Goal: Use online tool/utility: Utilize a website feature to perform a specific function

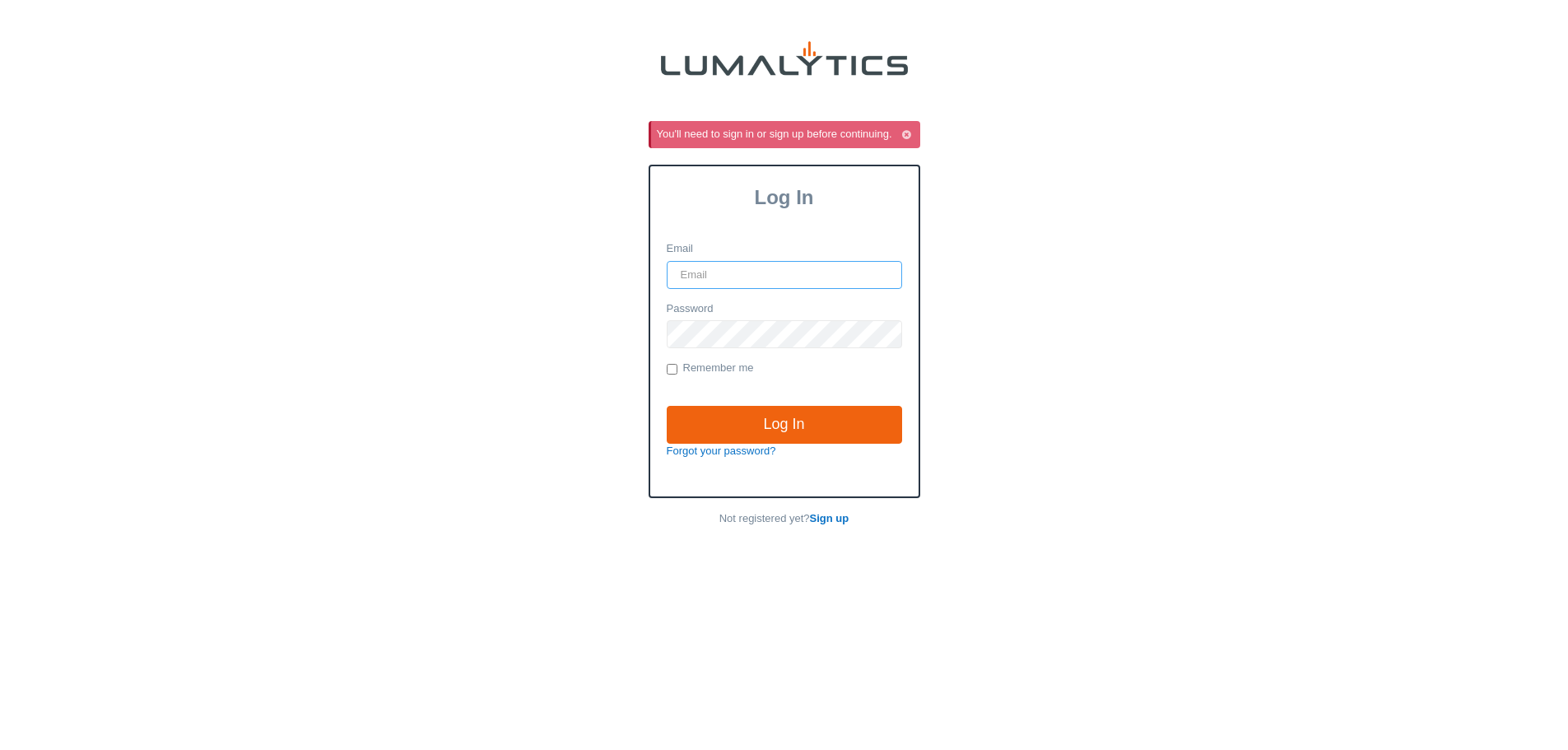
type input "it@valleytruckparts.com"
click at [719, 365] on label "Remember me" at bounding box center [710, 368] width 88 height 16
click at [677, 365] on input "Remember me" at bounding box center [672, 369] width 10 height 10
checkbox input "true"
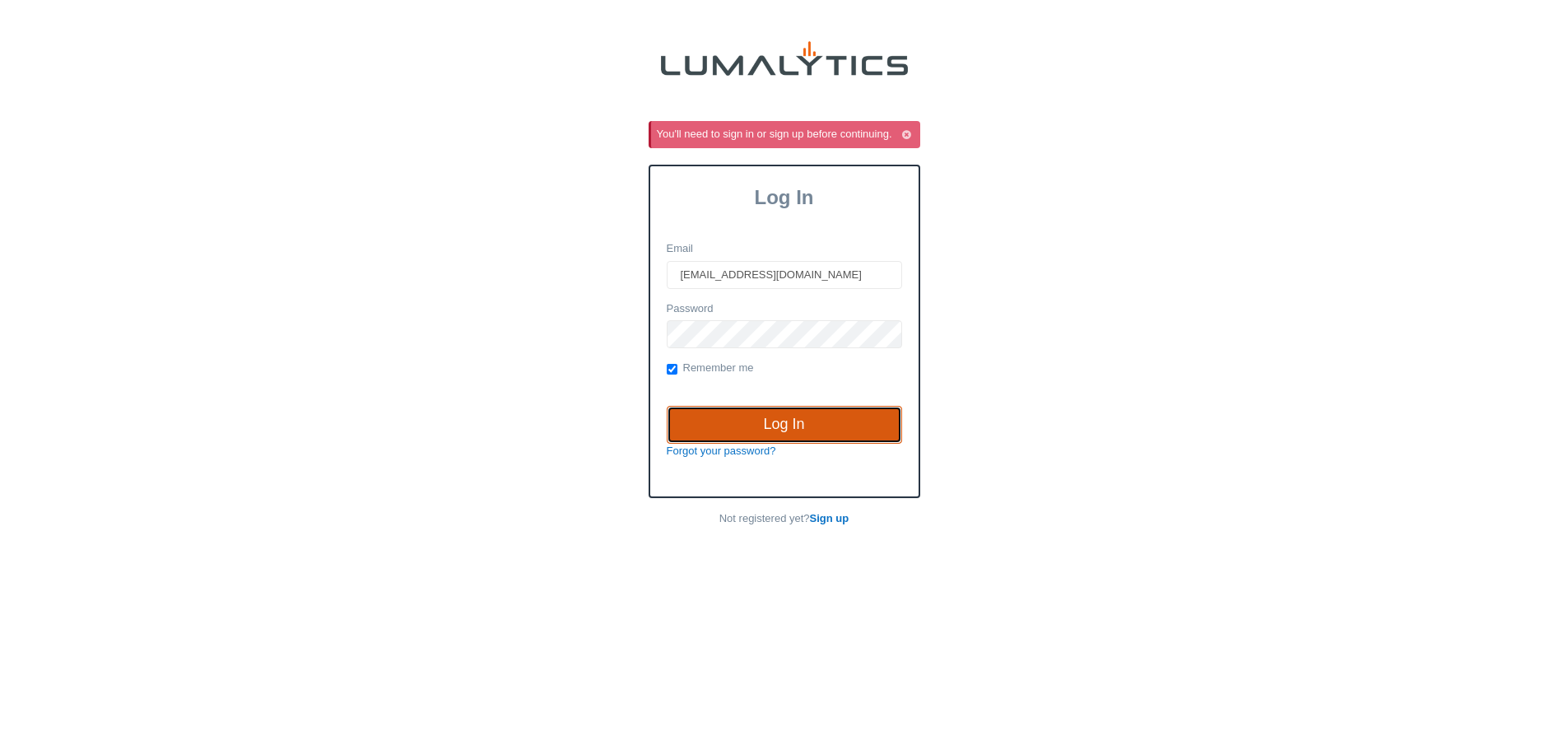
click at [757, 420] on input "Log In" at bounding box center [784, 424] width 235 height 38
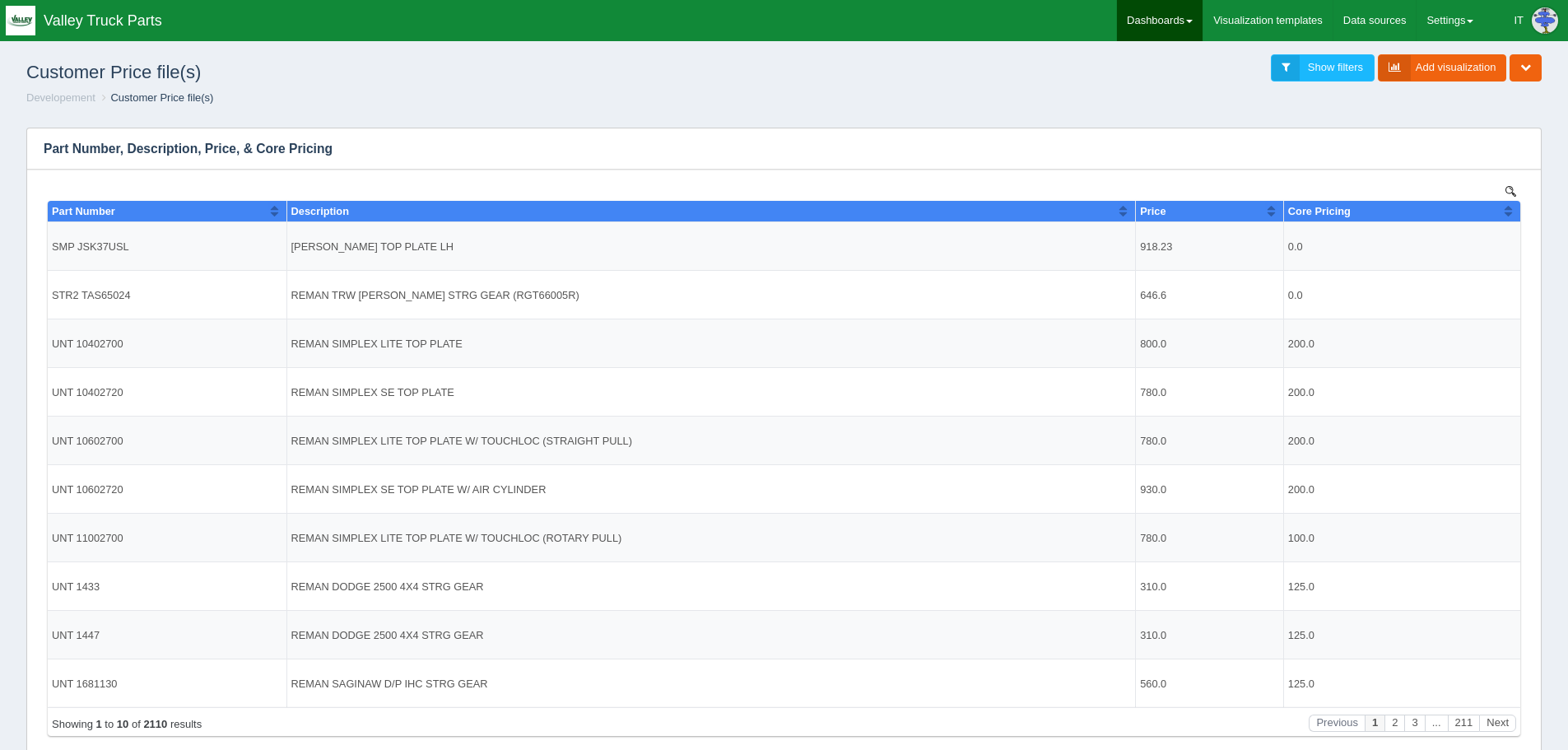
click at [1159, 21] on link "Dashboards" at bounding box center [1160, 20] width 86 height 41
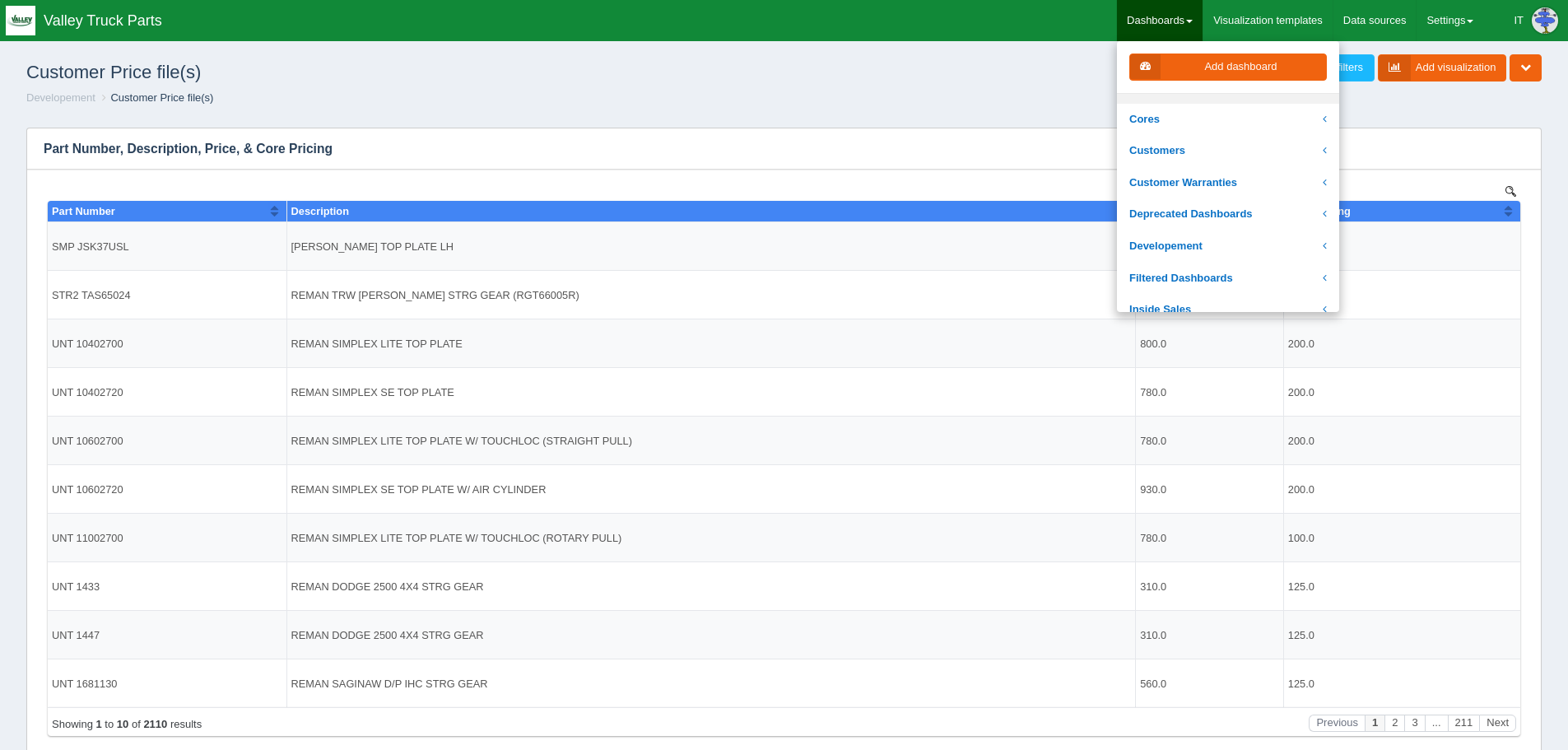
scroll to position [82, 0]
click at [1202, 215] on link "Developement" at bounding box center [1229, 217] width 222 height 32
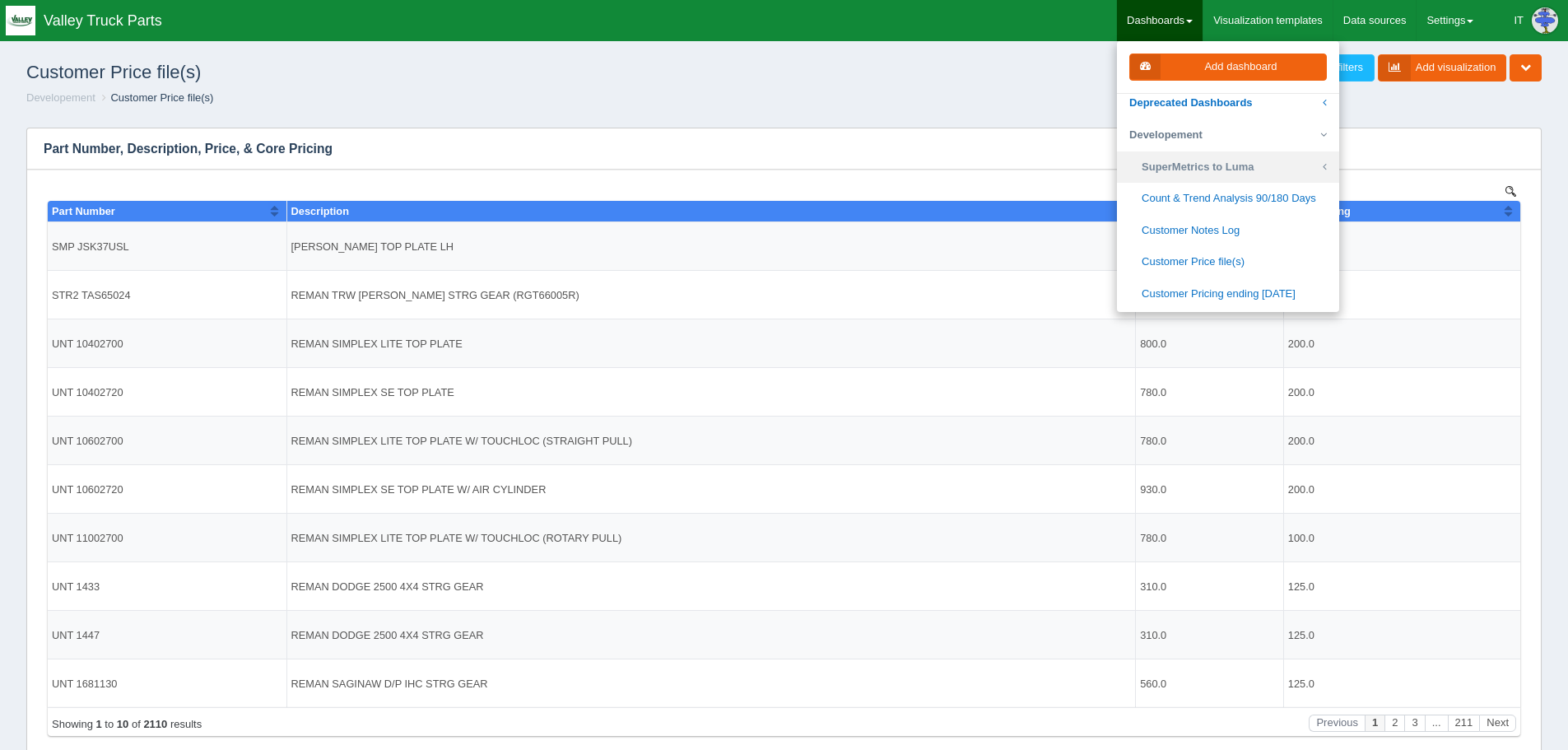
scroll to position [247, 0]
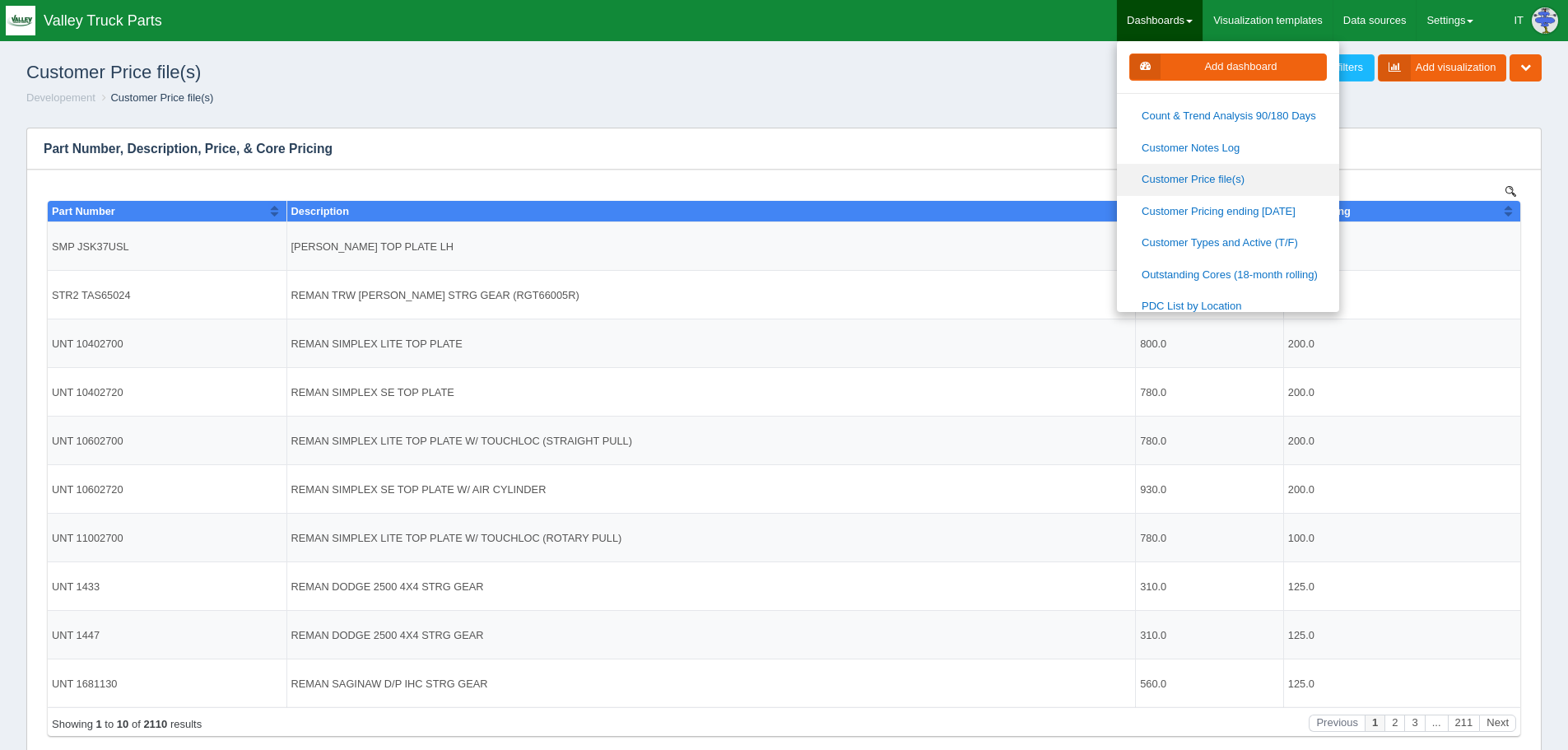
click at [1216, 185] on link "Customer Price file(s)" at bounding box center [1229, 180] width 222 height 32
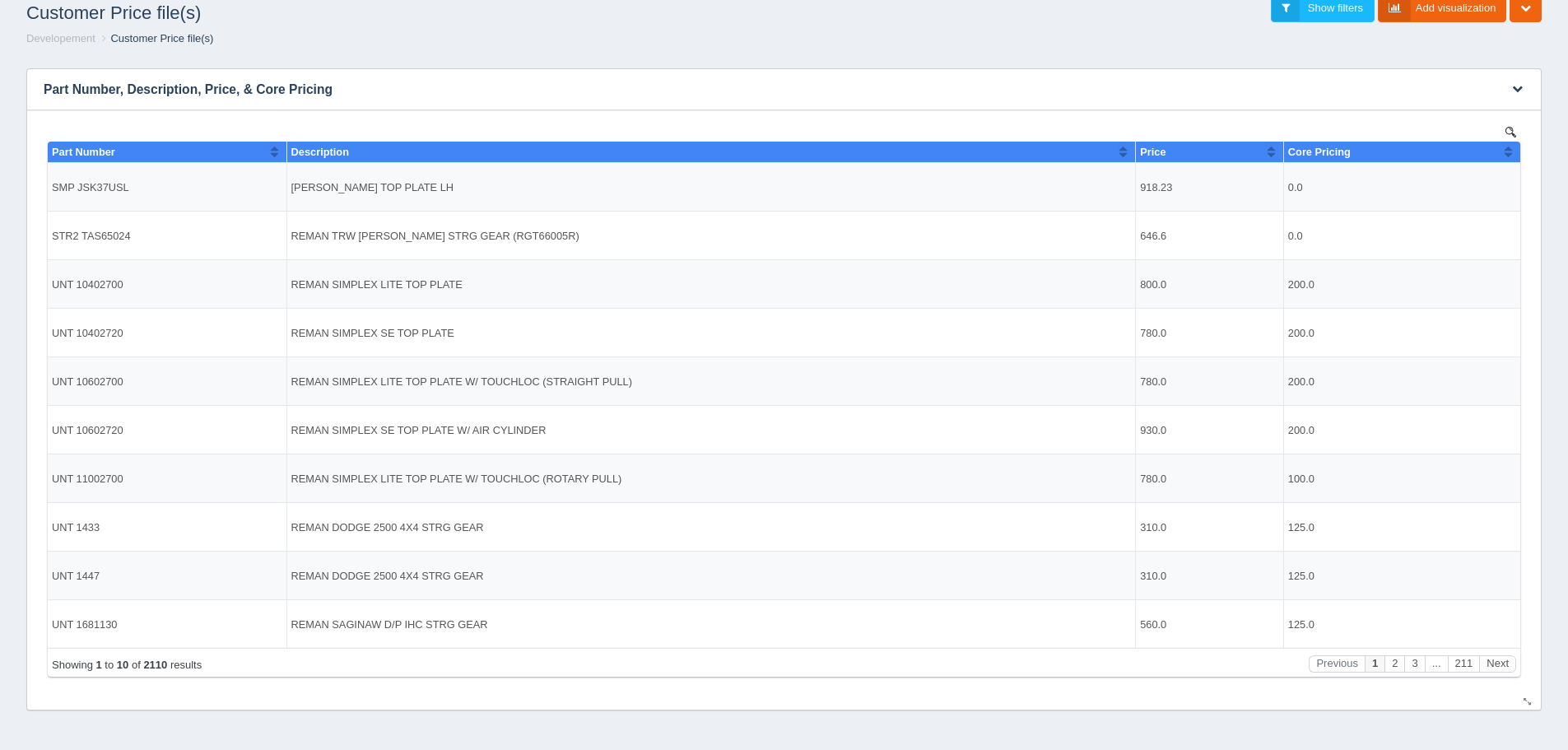
scroll to position [30, 0]
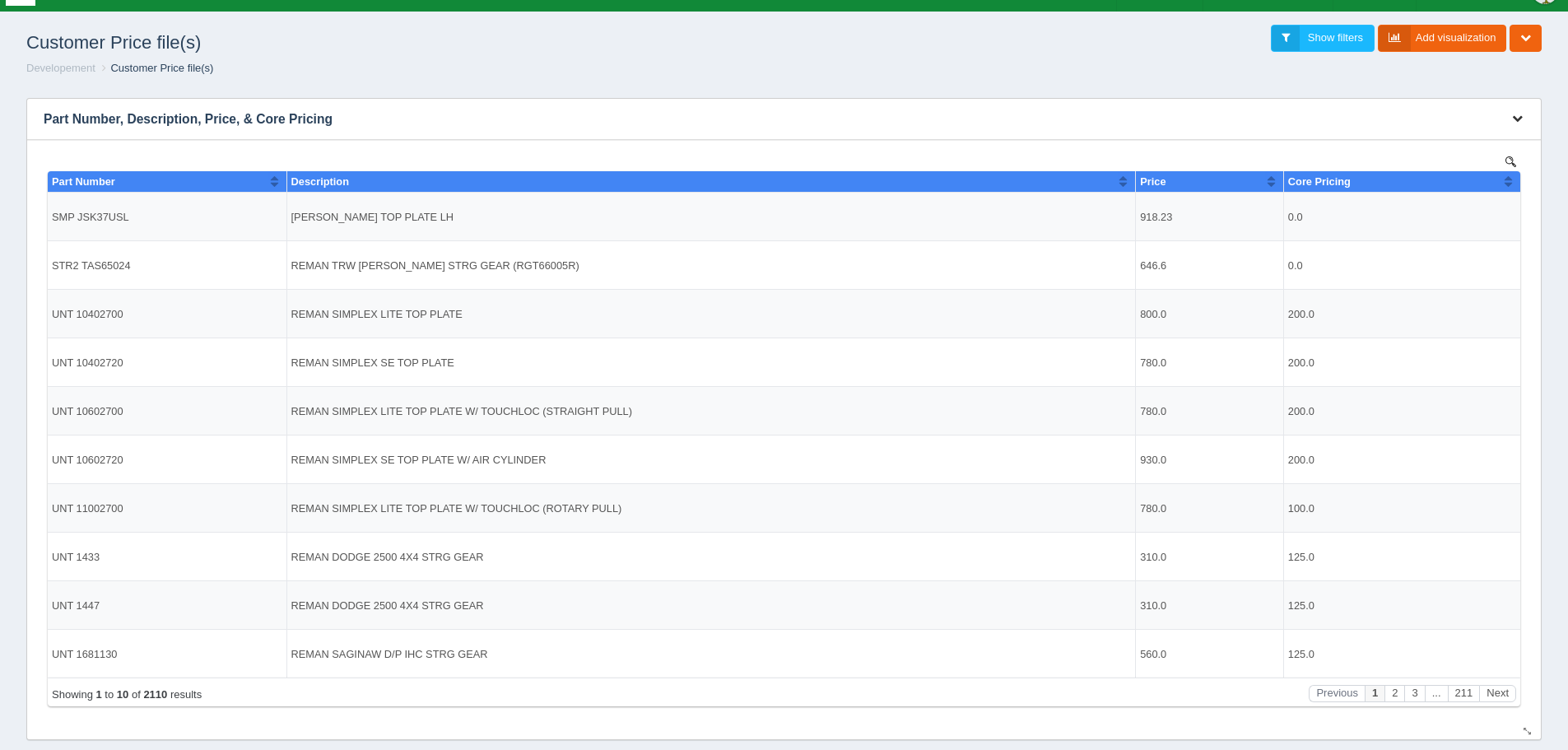
click at [1519, 120] on icon "button" at bounding box center [1518, 118] width 10 height 10
click at [1475, 144] on link "Edit chart" at bounding box center [1463, 143] width 132 height 23
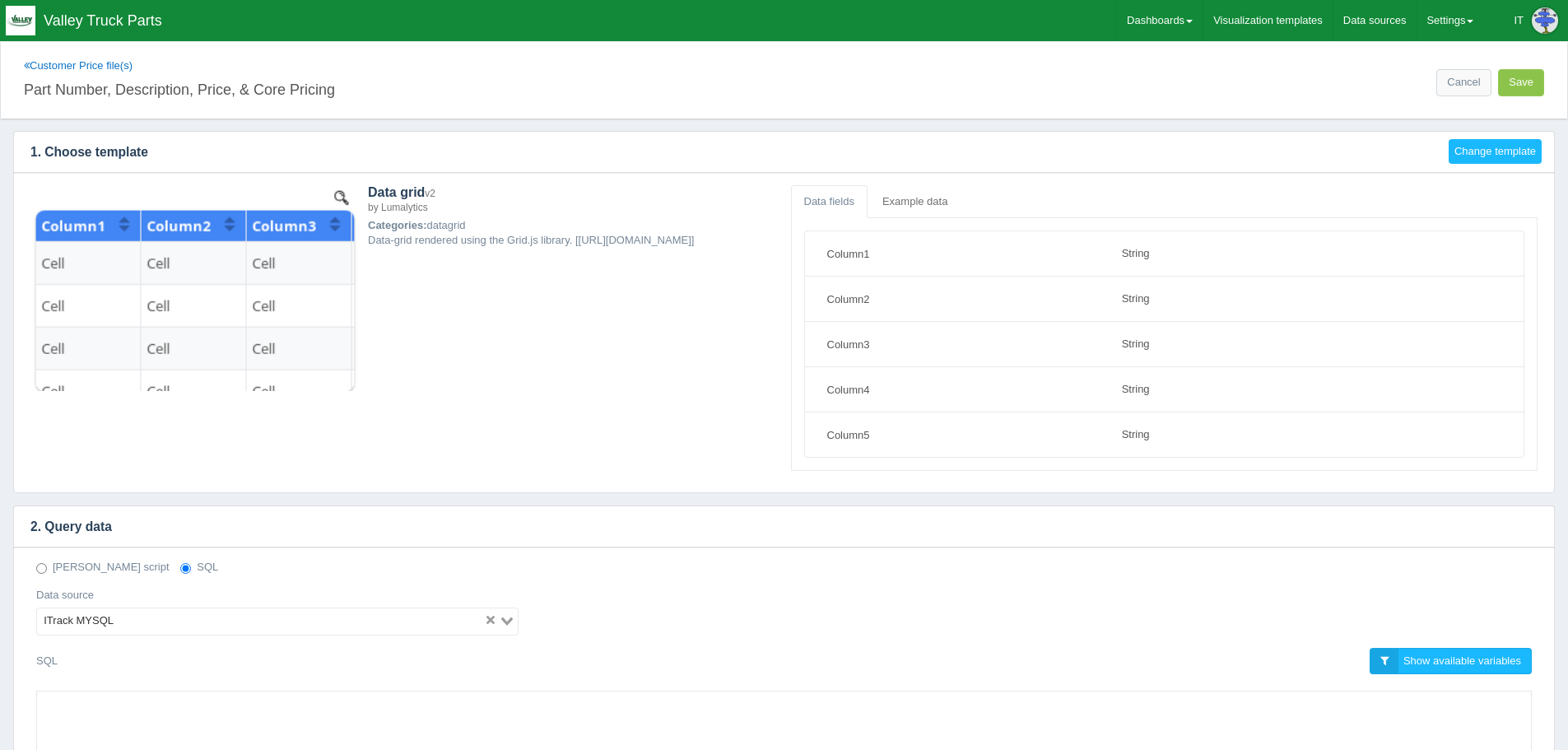
select select "string"
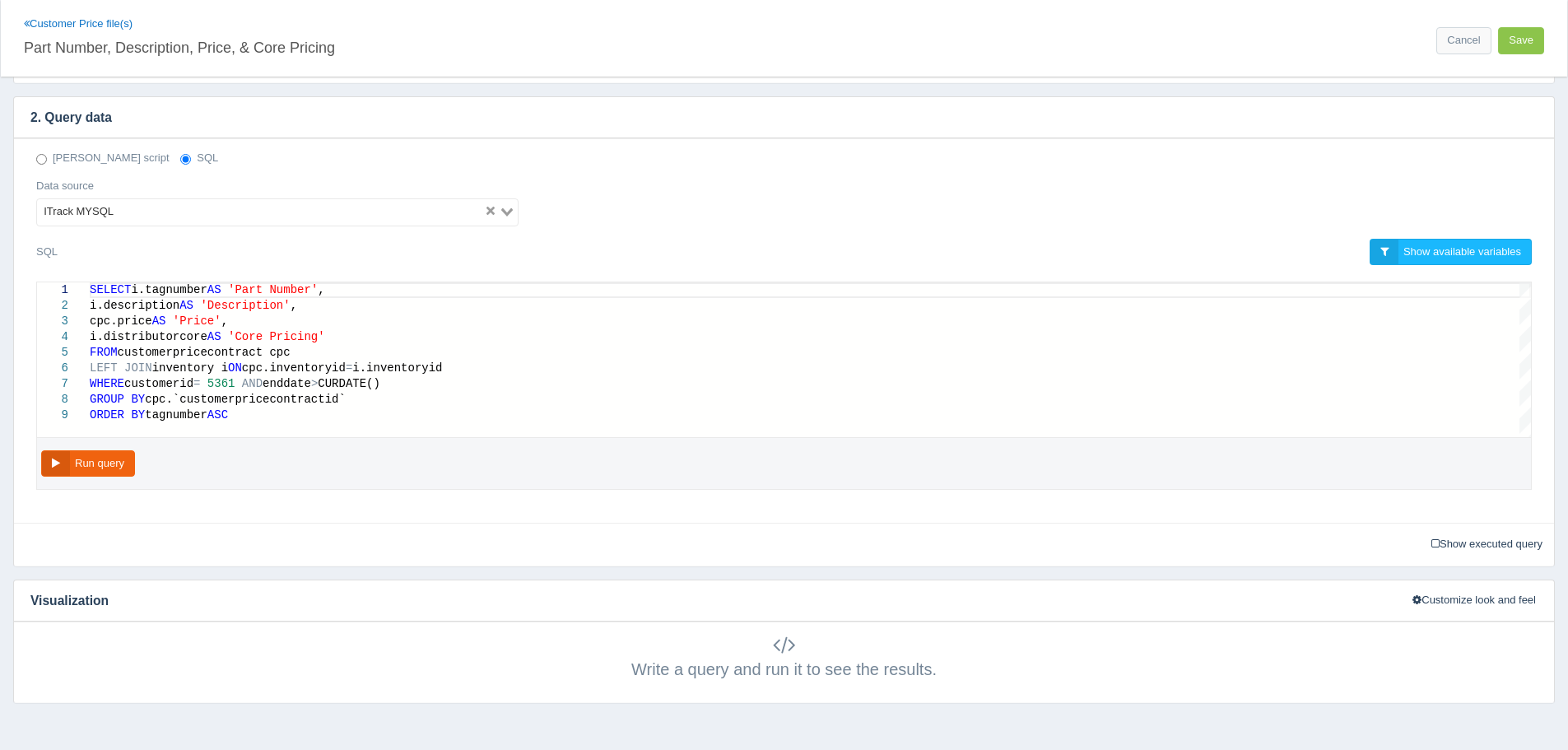
scroll to position [411, 0]
click at [283, 378] on span "enddate" at bounding box center [287, 380] width 49 height 13
click at [227, 379] on span "5361" at bounding box center [221, 380] width 28 height 13
click at [284, 379] on span "enddate" at bounding box center [287, 380] width 49 height 13
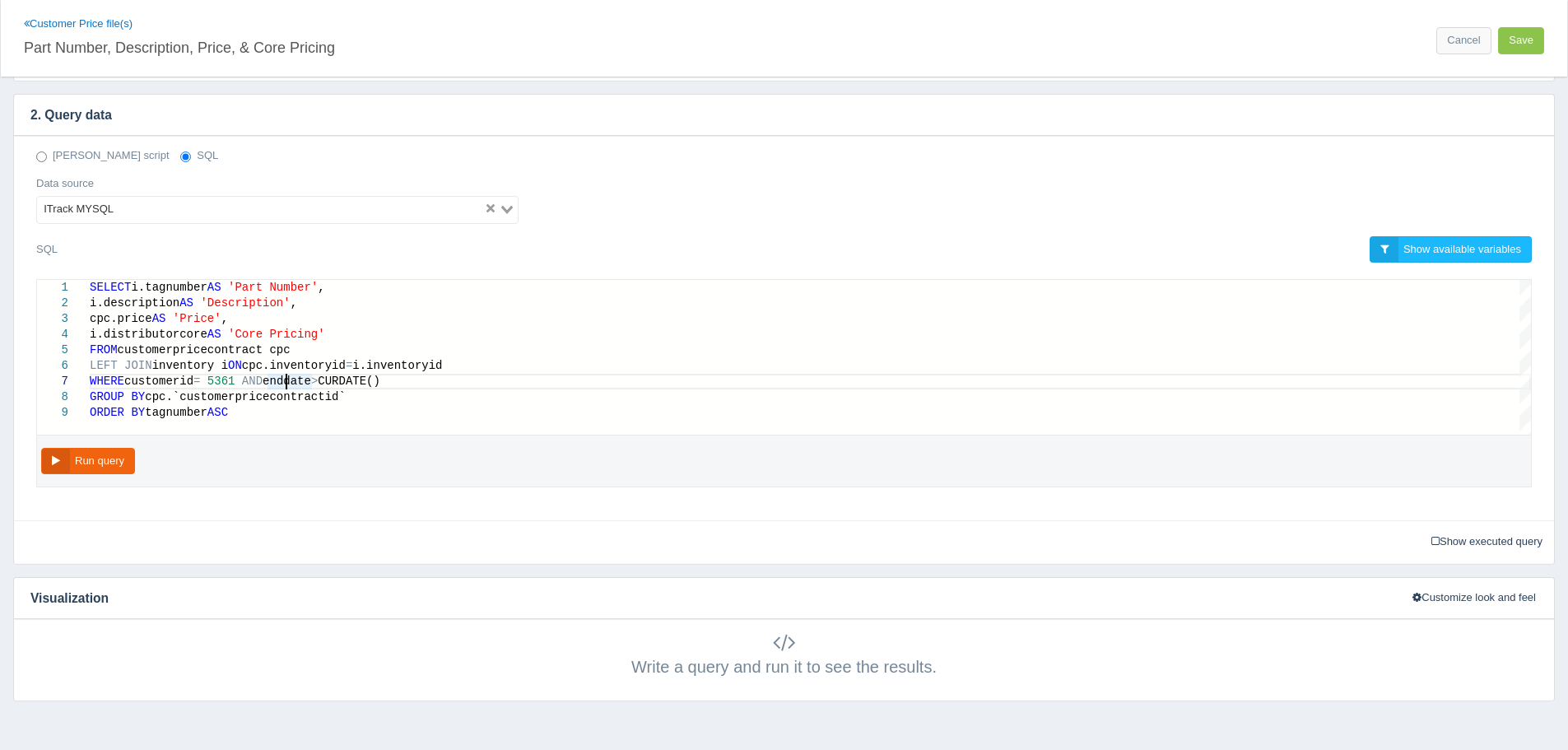
click at [107, 468] on button "Run query" at bounding box center [88, 461] width 94 height 27
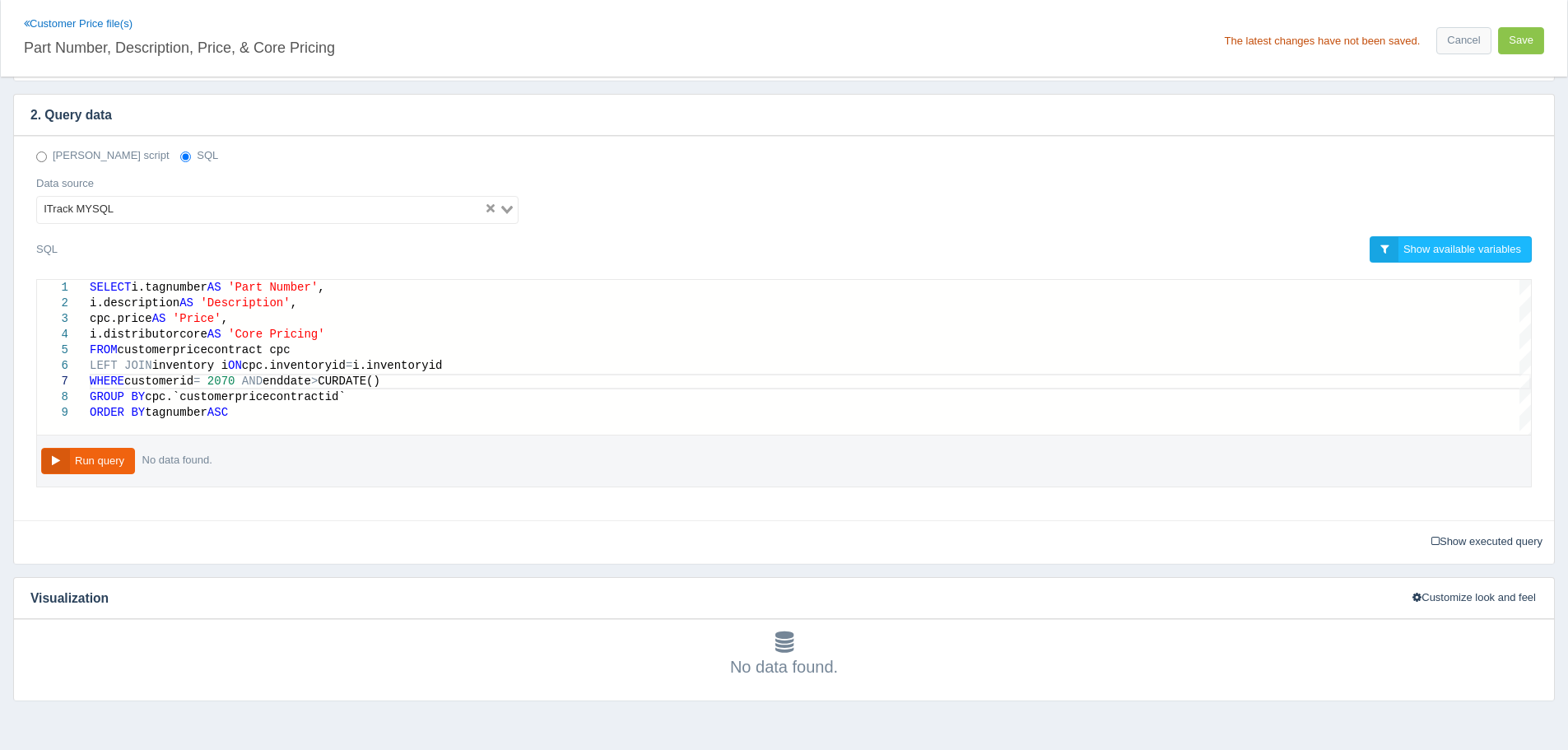
click at [119, 454] on button "Run query" at bounding box center [88, 461] width 94 height 27
click at [173, 382] on span "customerid" at bounding box center [159, 380] width 69 height 13
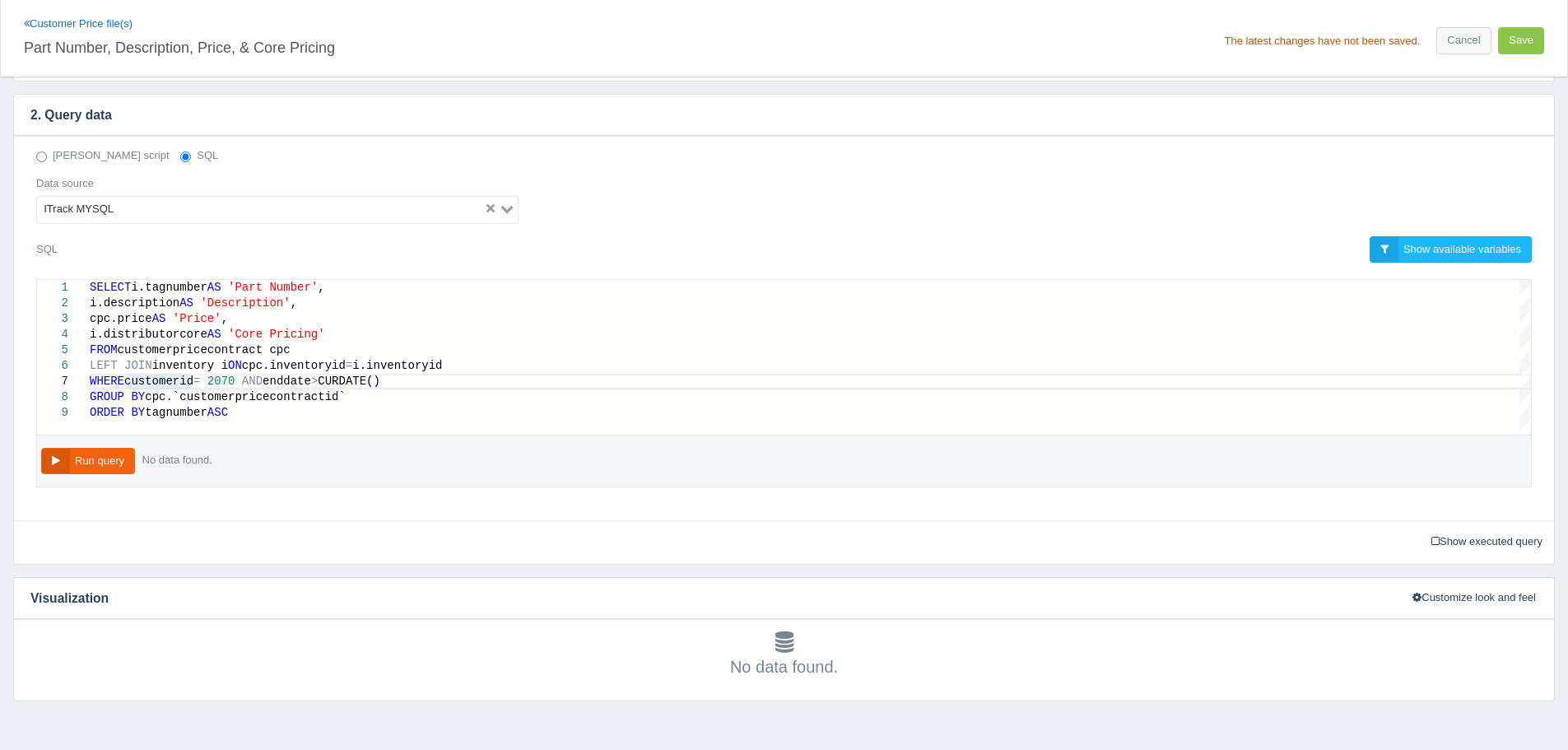
click at [272, 382] on span "enddate" at bounding box center [287, 380] width 49 height 13
click at [221, 382] on span "2070" at bounding box center [221, 380] width 28 height 13
click at [101, 457] on button "Run query" at bounding box center [88, 461] width 94 height 27
click at [233, 379] on span "2070" at bounding box center [221, 380] width 28 height 13
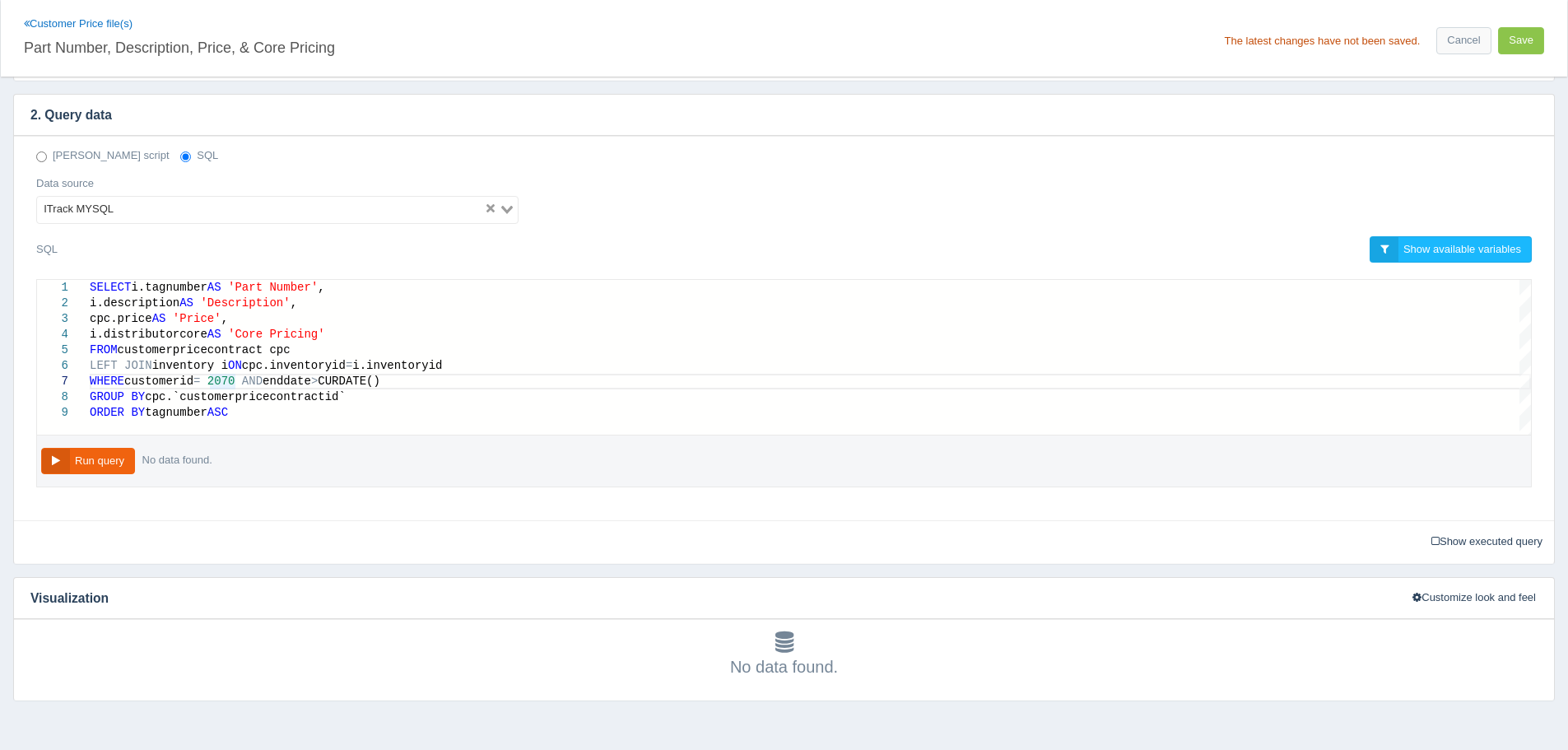
click at [213, 384] on span "2070" at bounding box center [221, 380] width 28 height 13
click at [102, 460] on button "Run query" at bounding box center [88, 461] width 94 height 27
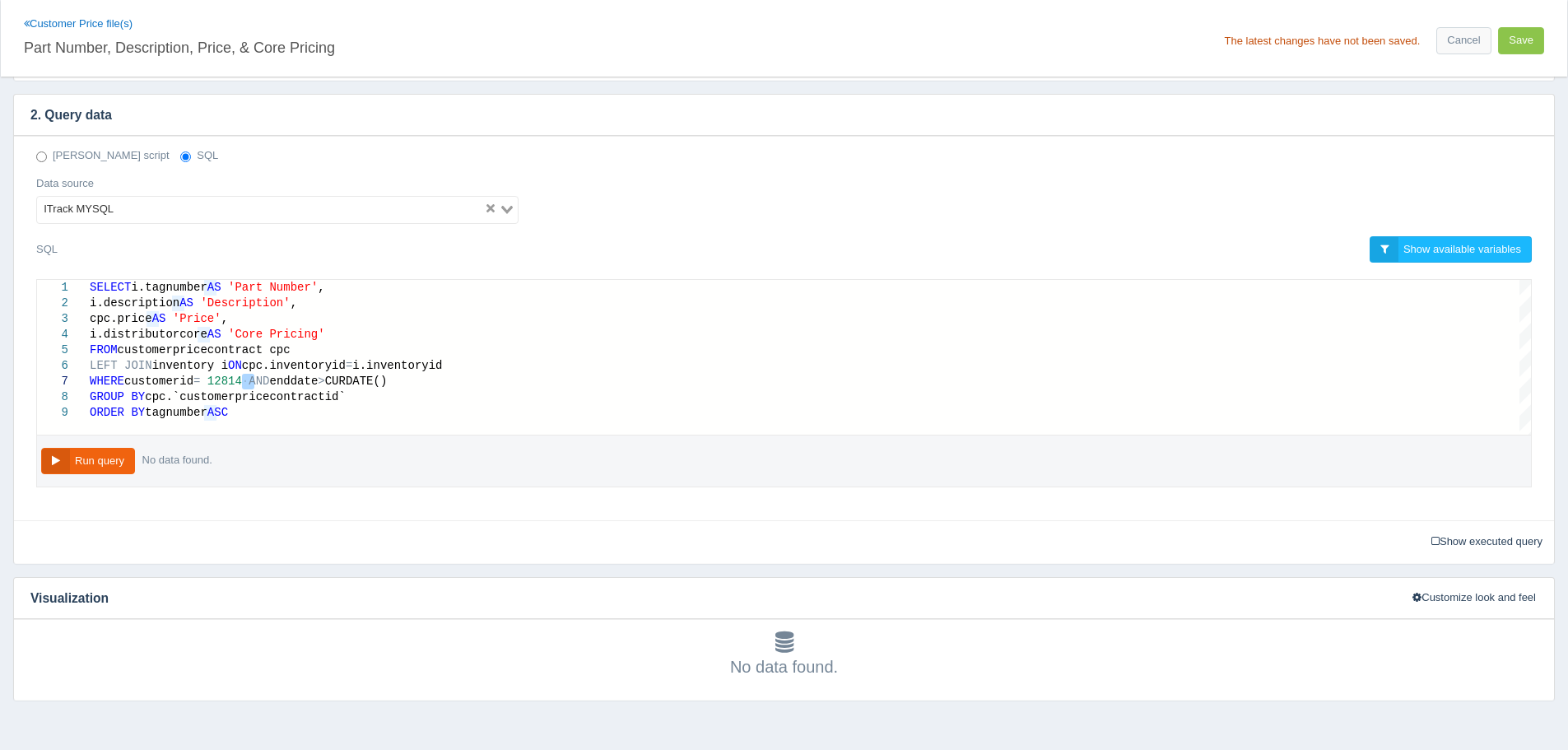
drag, startPoint x: 245, startPoint y: 380, endPoint x: 254, endPoint y: 380, distance: 9.0
click at [256, 380] on span "AND" at bounding box center [259, 380] width 21 height 13
drag, startPoint x: 247, startPoint y: 382, endPoint x: 417, endPoint y: 374, distance: 170.2
click at [115, 467] on button "Run query" at bounding box center [88, 461] width 94 height 27
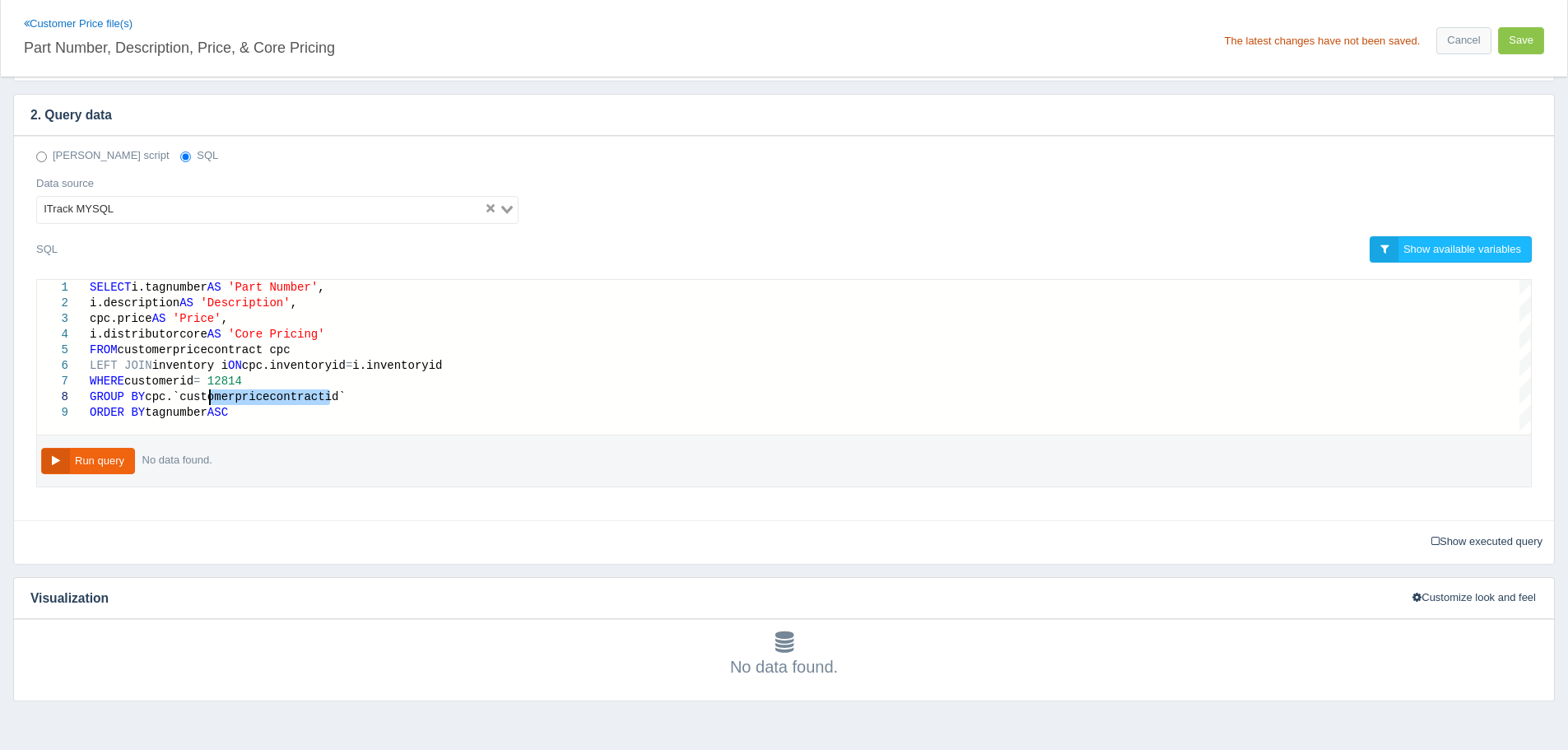
drag, startPoint x: 337, startPoint y: 394, endPoint x: 207, endPoint y: 402, distance: 130.2
paste textarea "GROUP BY cpc.`customerpricecontractid`"
type textarea "SELECT i.tagnumber AS 'Part Number', i.description AS 'Description', cpc.price …"
click at [539, 395] on div "GROUP BY cpc.`customerpricecontractid`" at bounding box center [810, 397] width 1441 height 16
drag, startPoint x: 240, startPoint y: 384, endPoint x: 209, endPoint y: 384, distance: 31.0
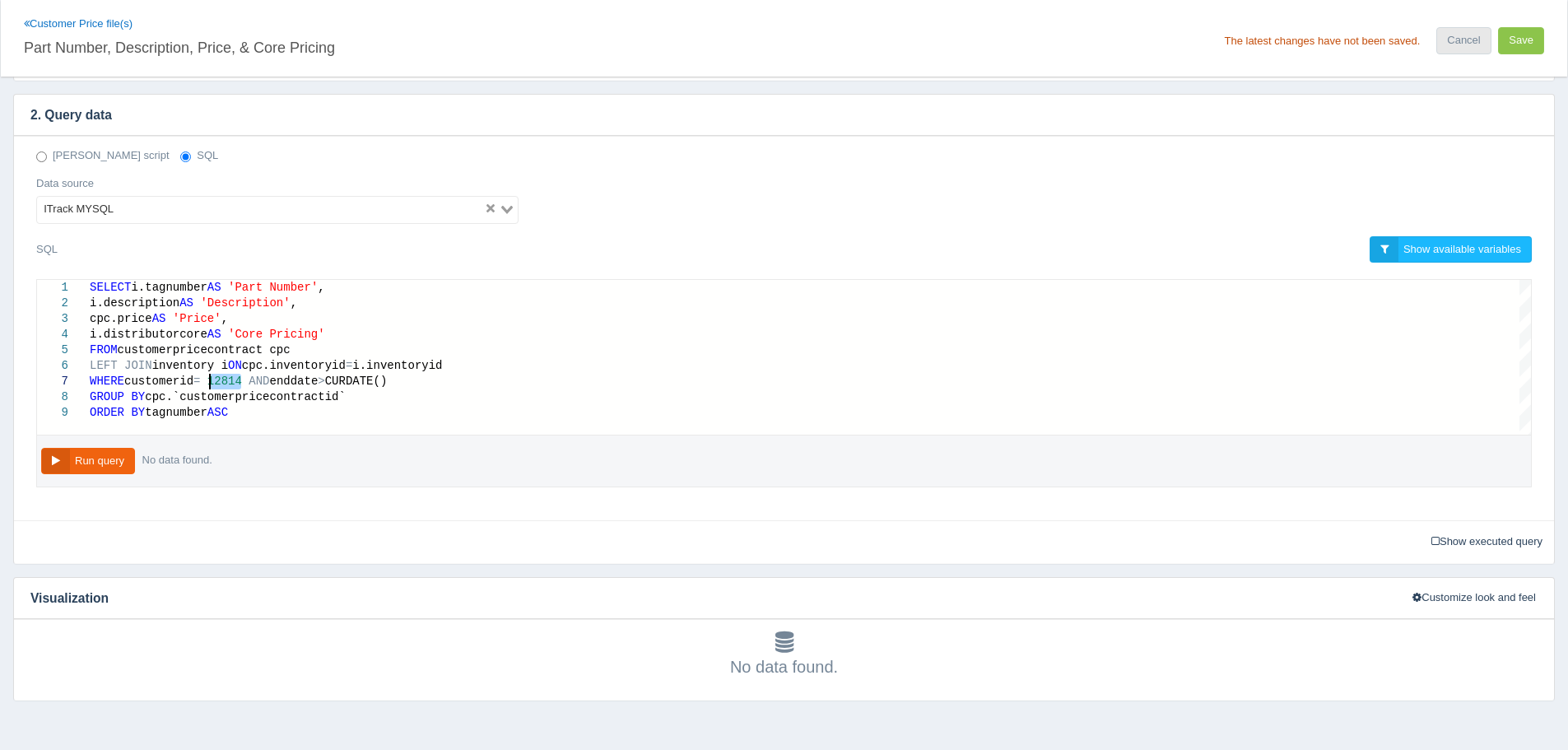
click at [1473, 51] on link "Cancel" at bounding box center [1463, 40] width 55 height 27
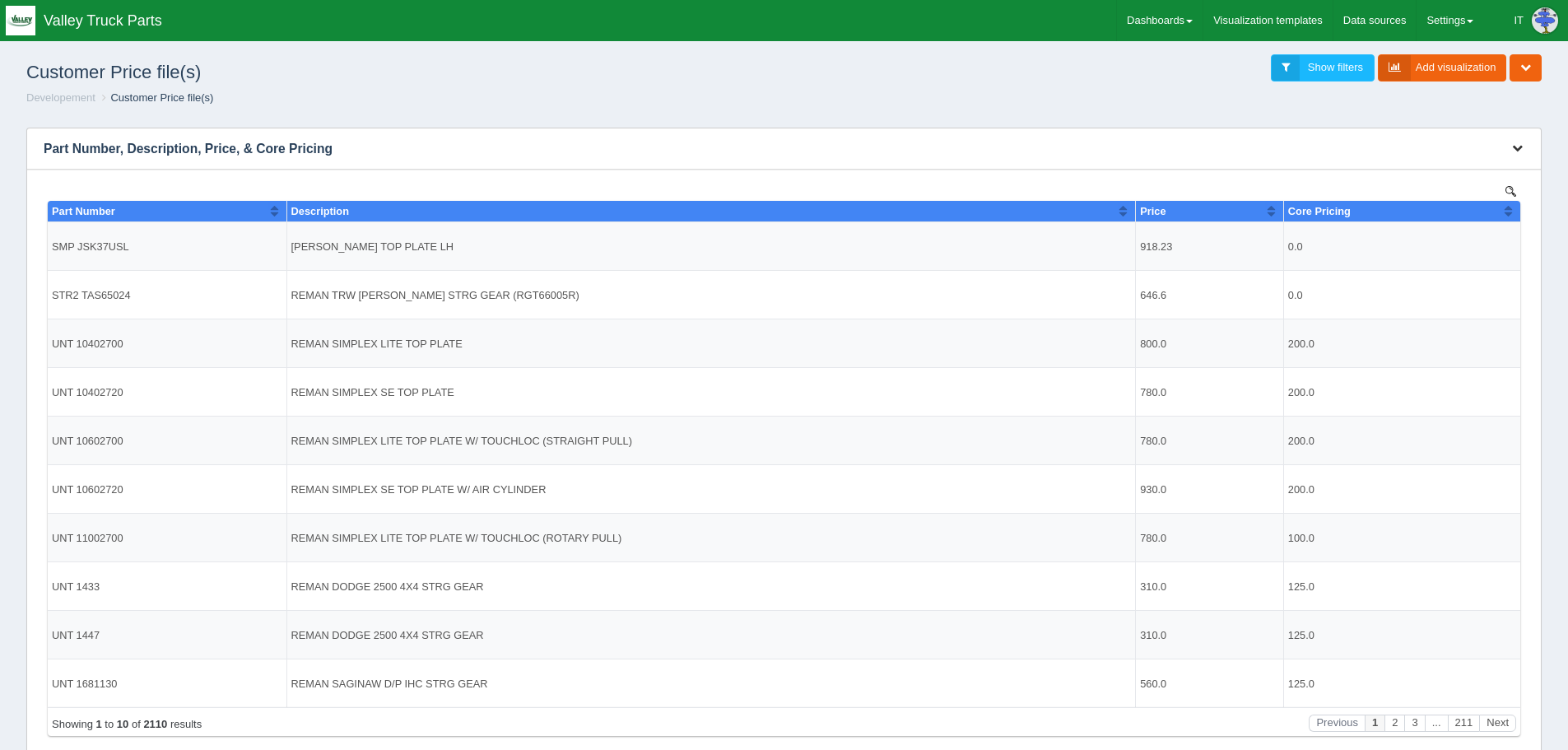
click at [1522, 156] on button "button" at bounding box center [1518, 148] width 23 height 25
click at [1498, 167] on link "Edit chart" at bounding box center [1463, 173] width 132 height 23
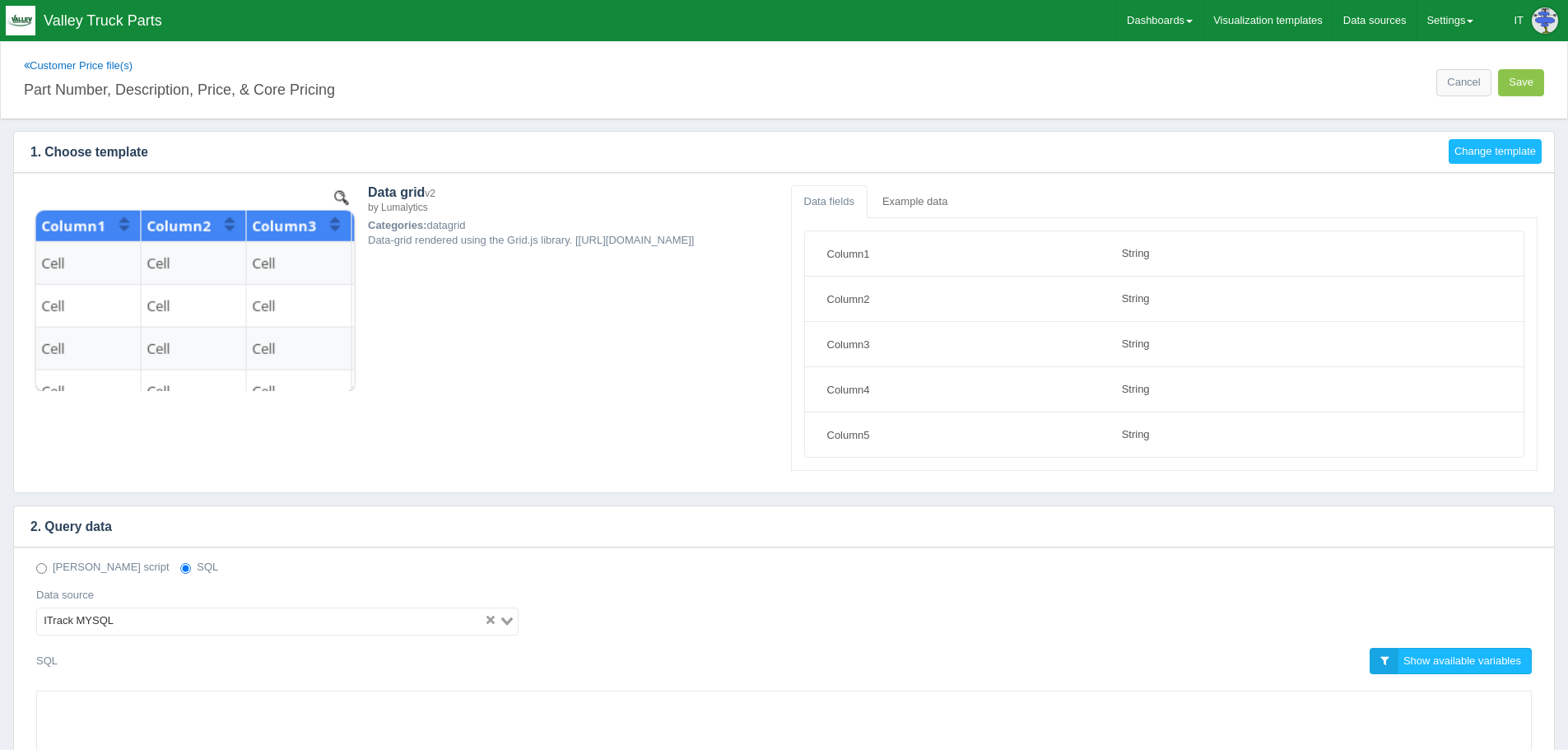
select select "string"
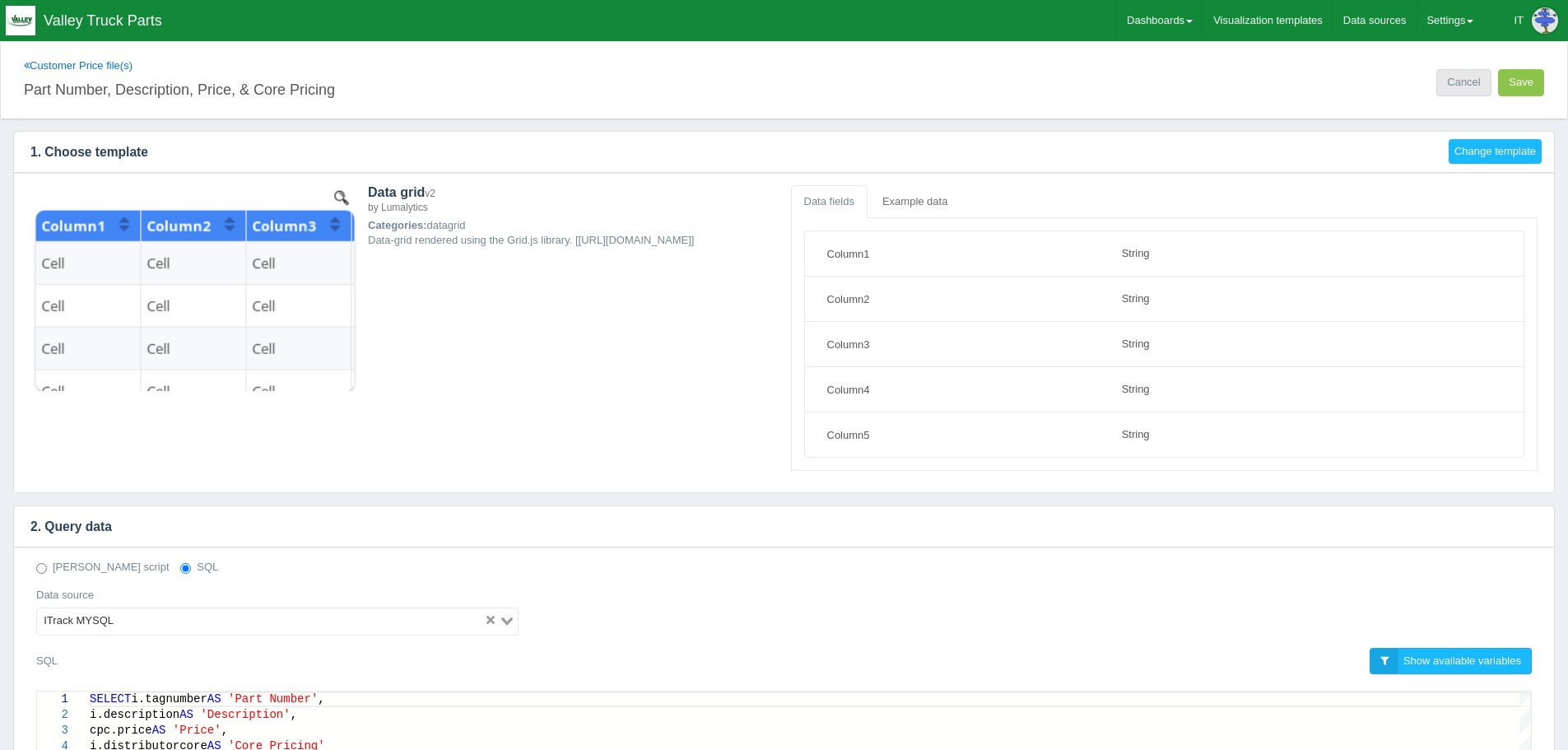
click at [1463, 83] on link "Cancel" at bounding box center [1463, 82] width 55 height 27
